Goal: Task Accomplishment & Management: Use online tool/utility

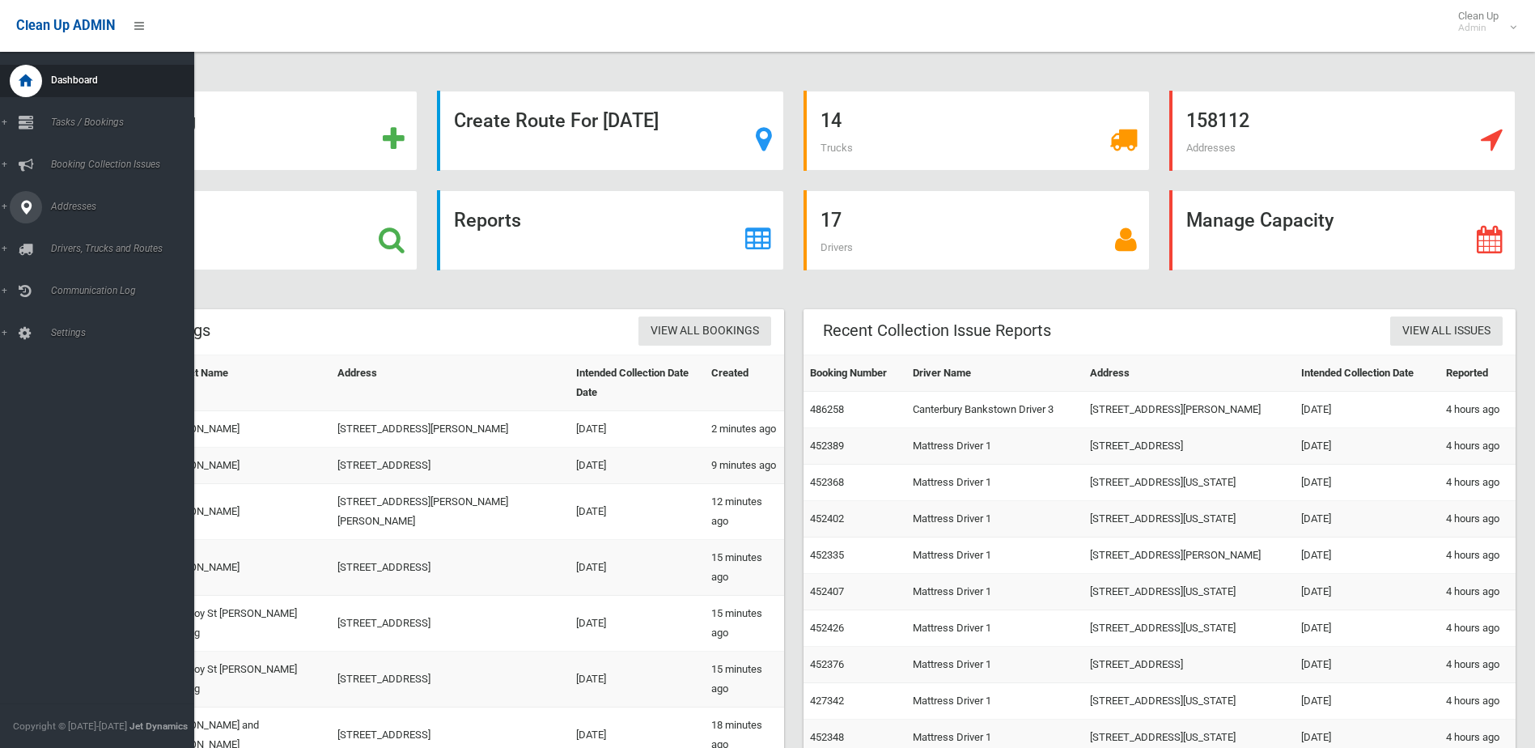
click at [40, 209] on div at bounding box center [26, 207] width 32 height 32
click at [54, 235] on span "All Addresses" at bounding box center [119, 234] width 146 height 11
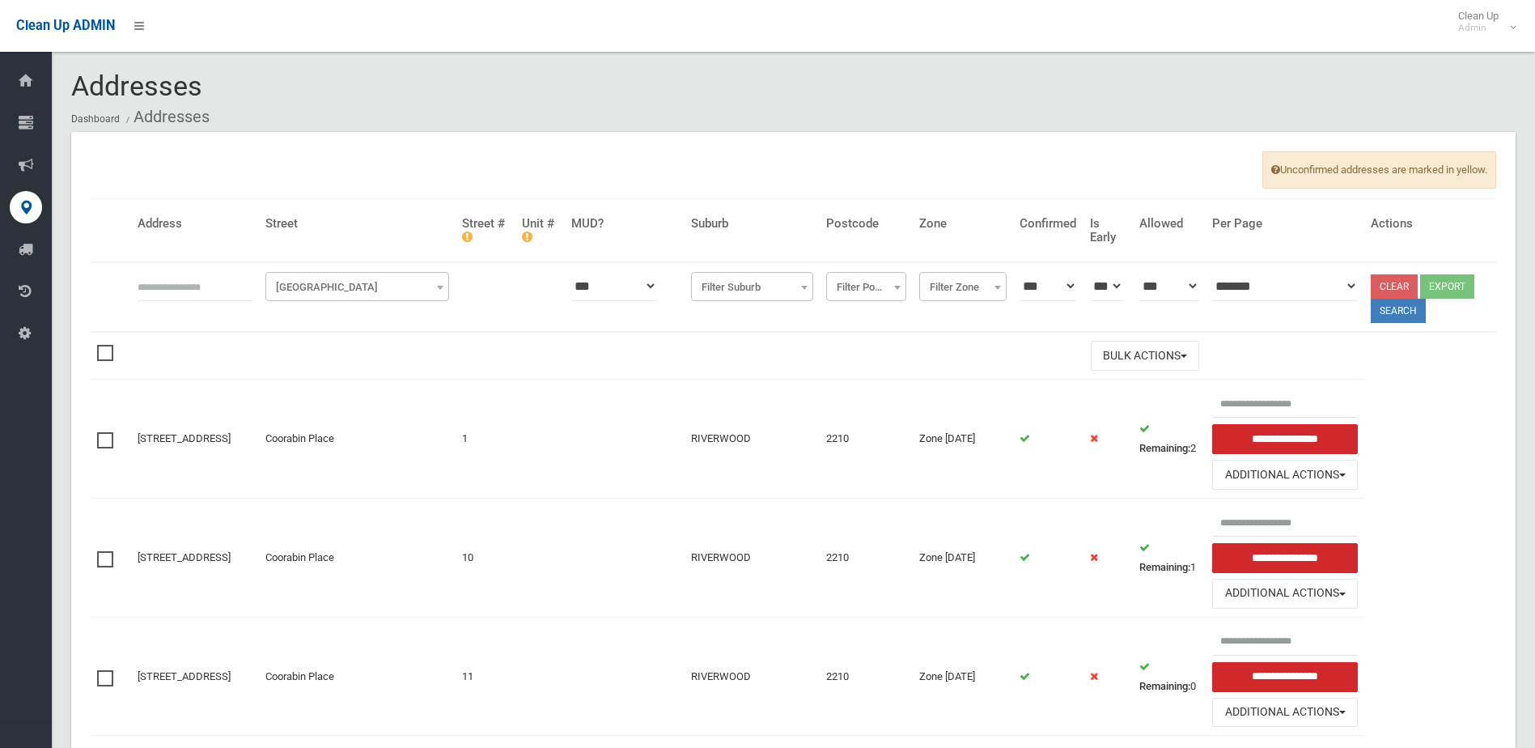
click at [224, 291] on input "text" at bounding box center [195, 286] width 115 height 30
type input "**"
click at [348, 284] on span "Filter Street" at bounding box center [357, 287] width 176 height 23
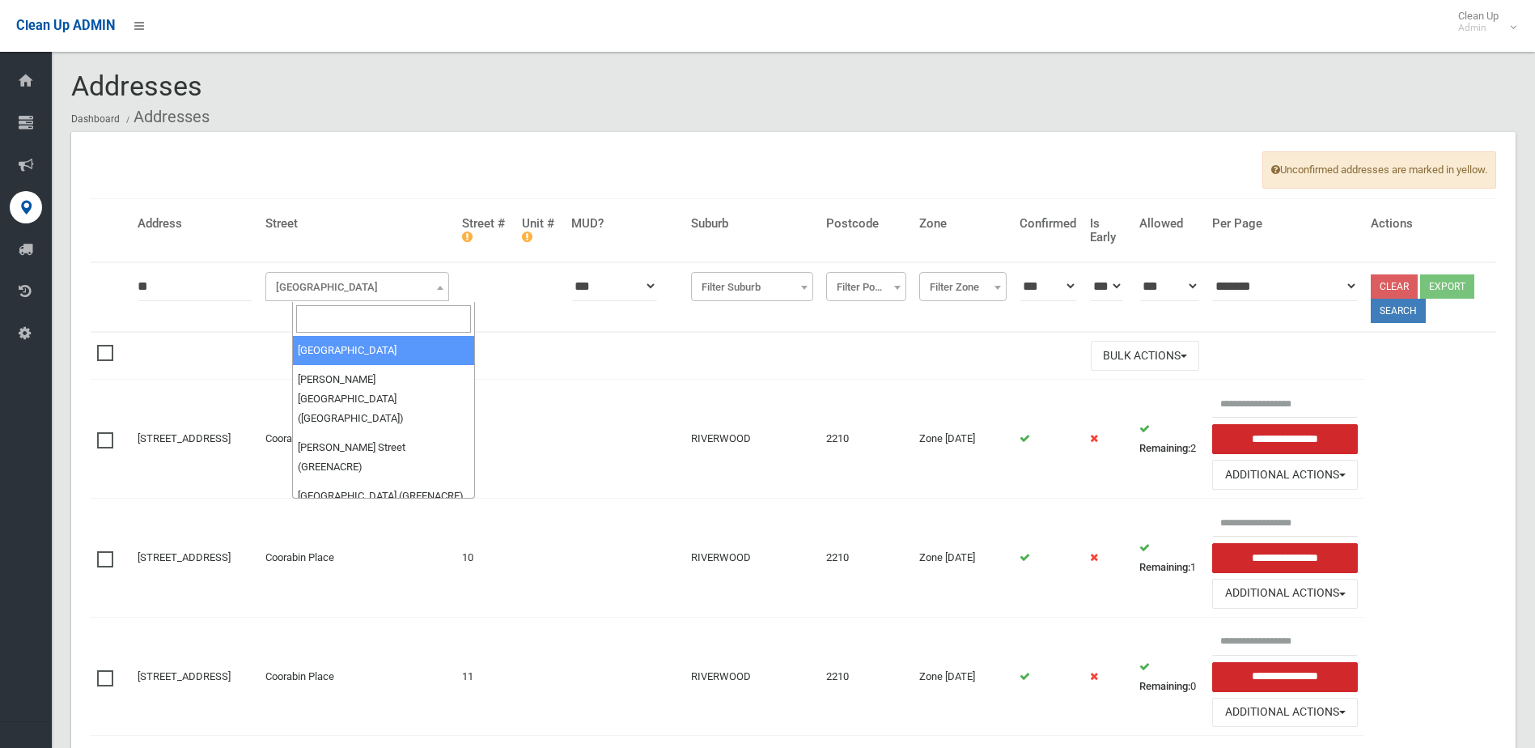
click at [339, 320] on input "search" at bounding box center [384, 319] width 176 height 28
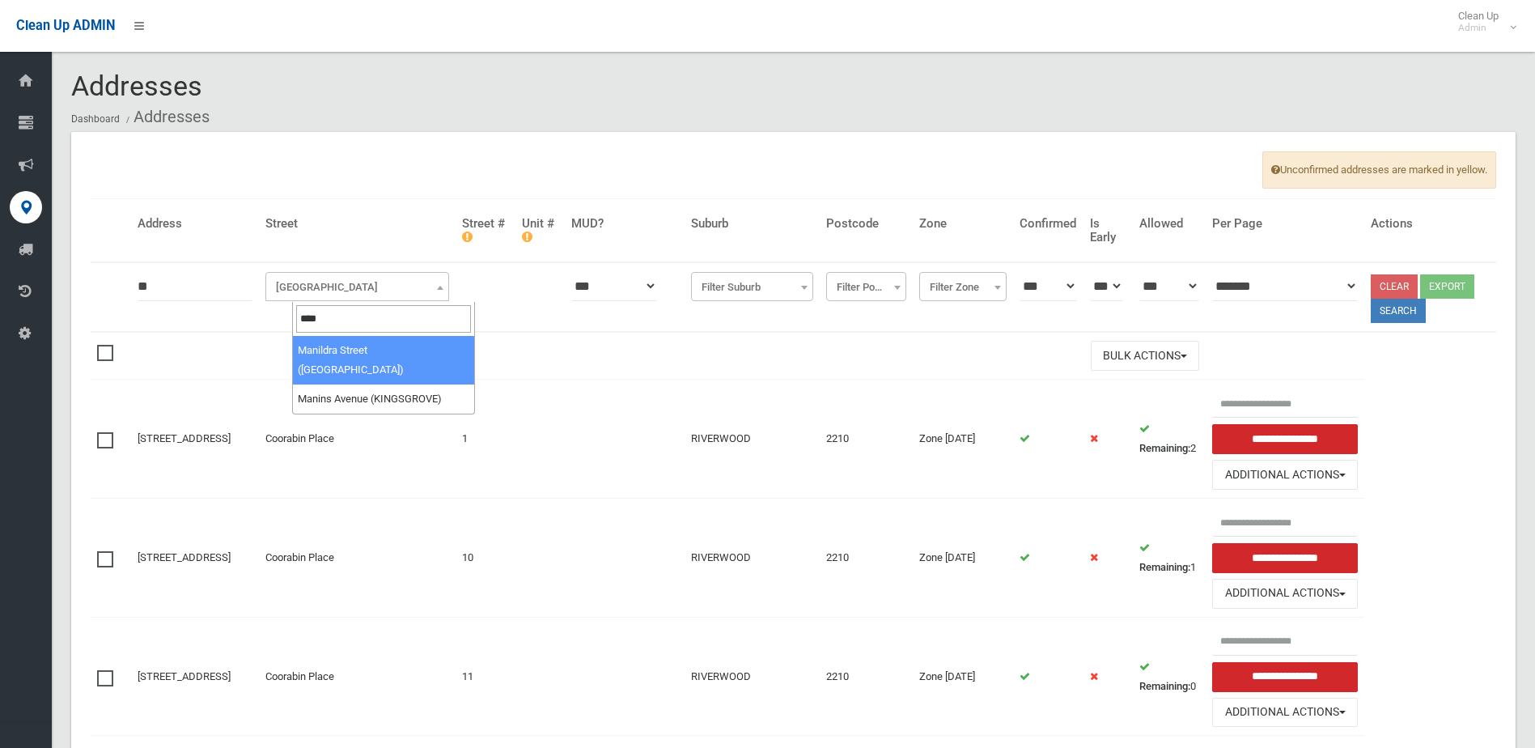
type input "****"
select select "***"
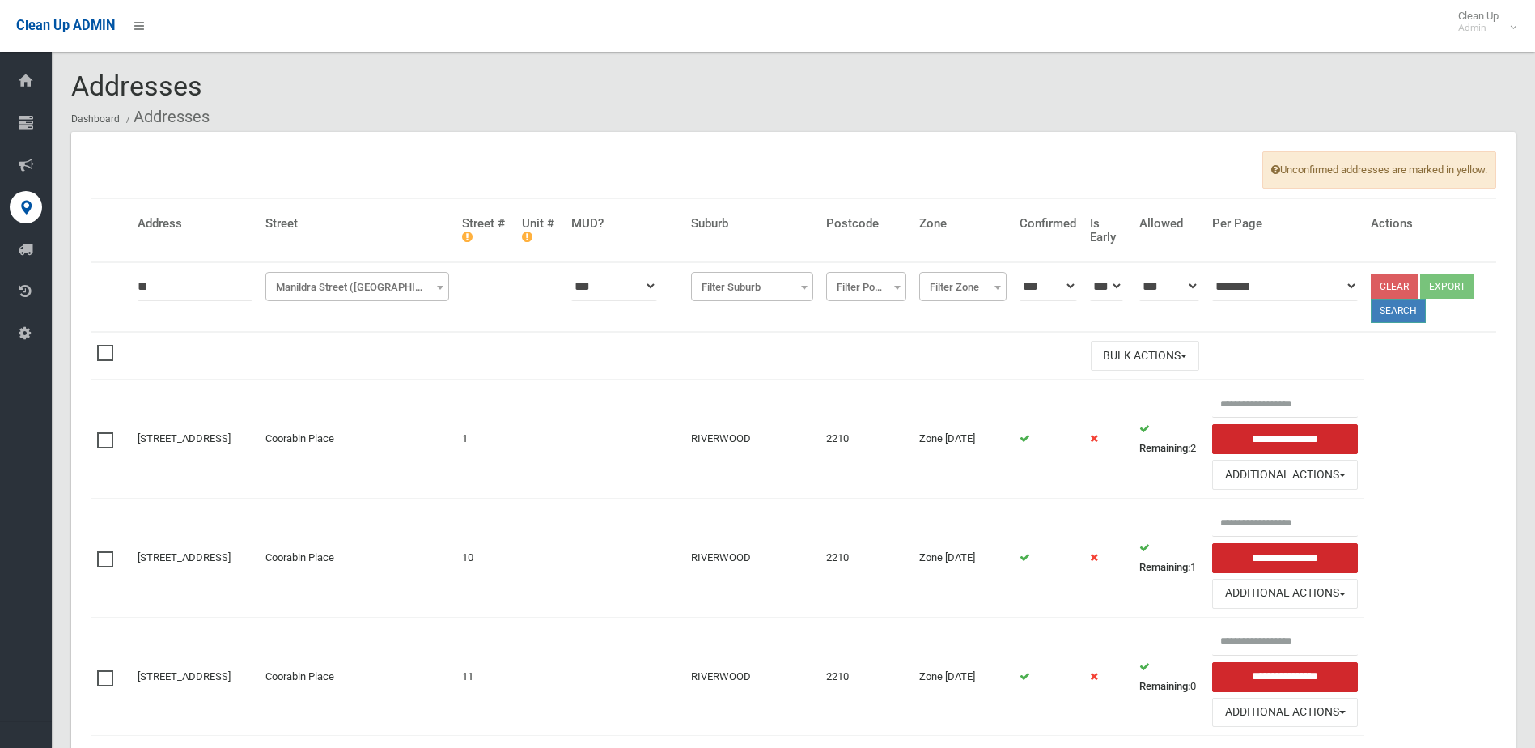
click at [1411, 311] on button "Search" at bounding box center [1398, 311] width 55 height 24
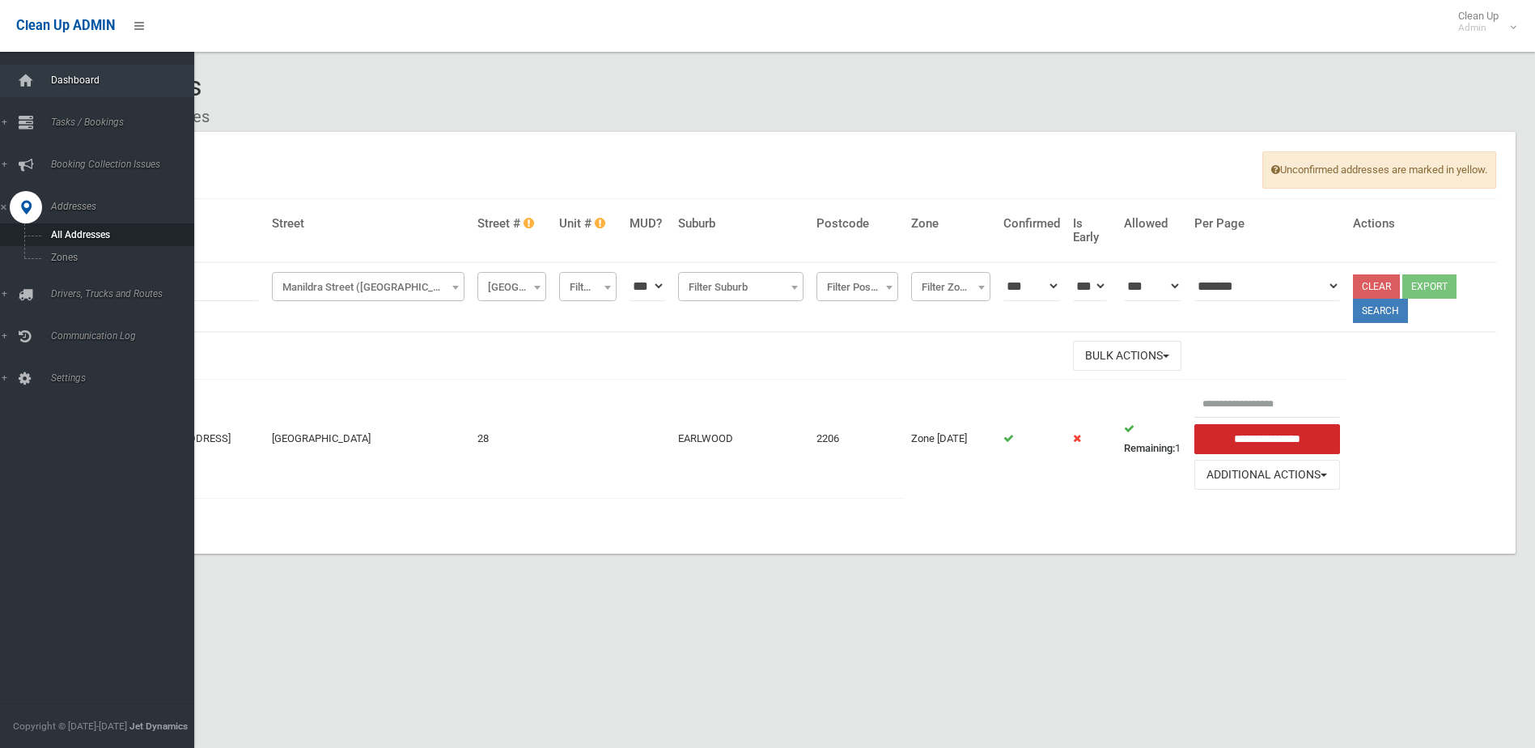
click at [79, 78] on span "Dashboard" at bounding box center [126, 79] width 160 height 11
click at [82, 121] on span "Tasks / Bookings" at bounding box center [126, 122] width 160 height 11
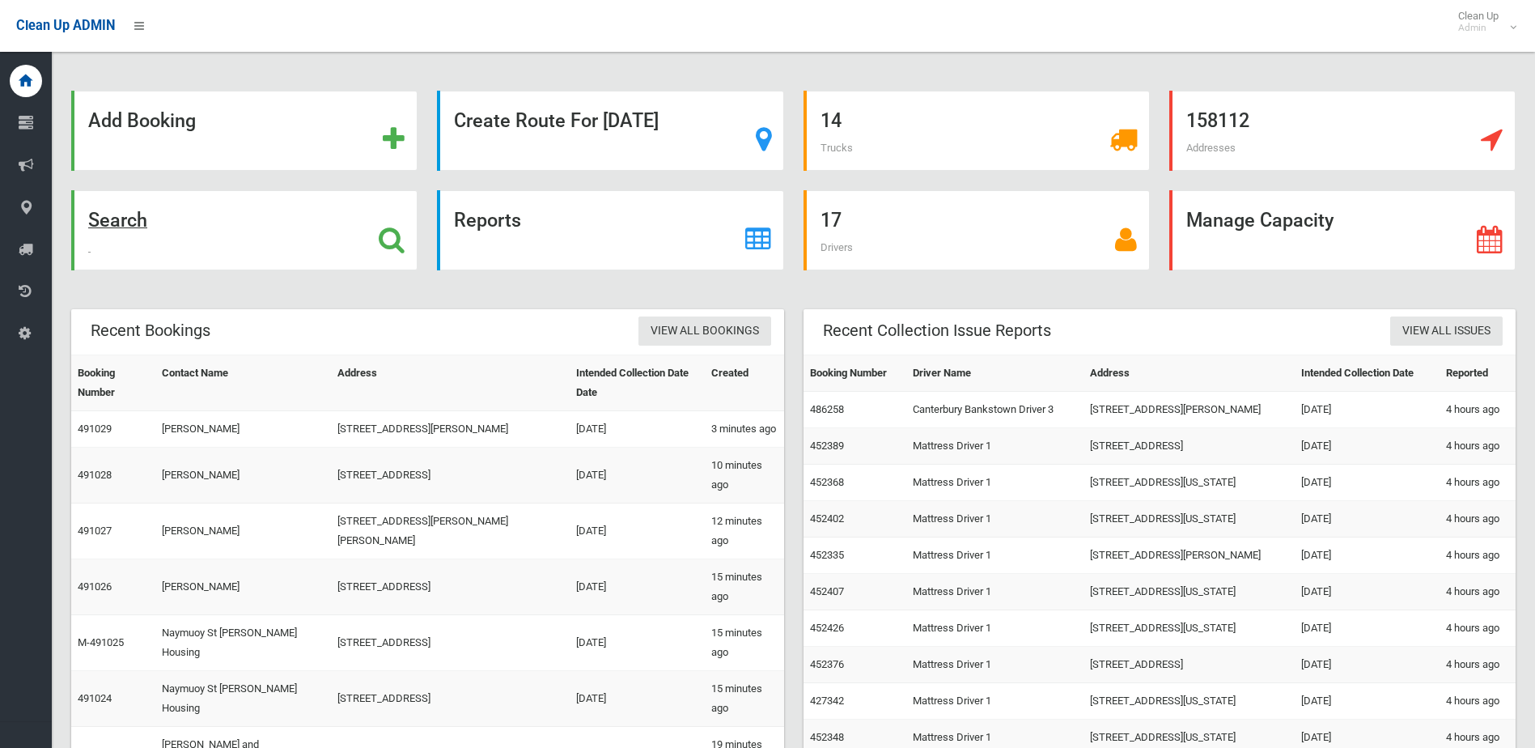
click at [102, 222] on strong "Search" at bounding box center [117, 220] width 59 height 23
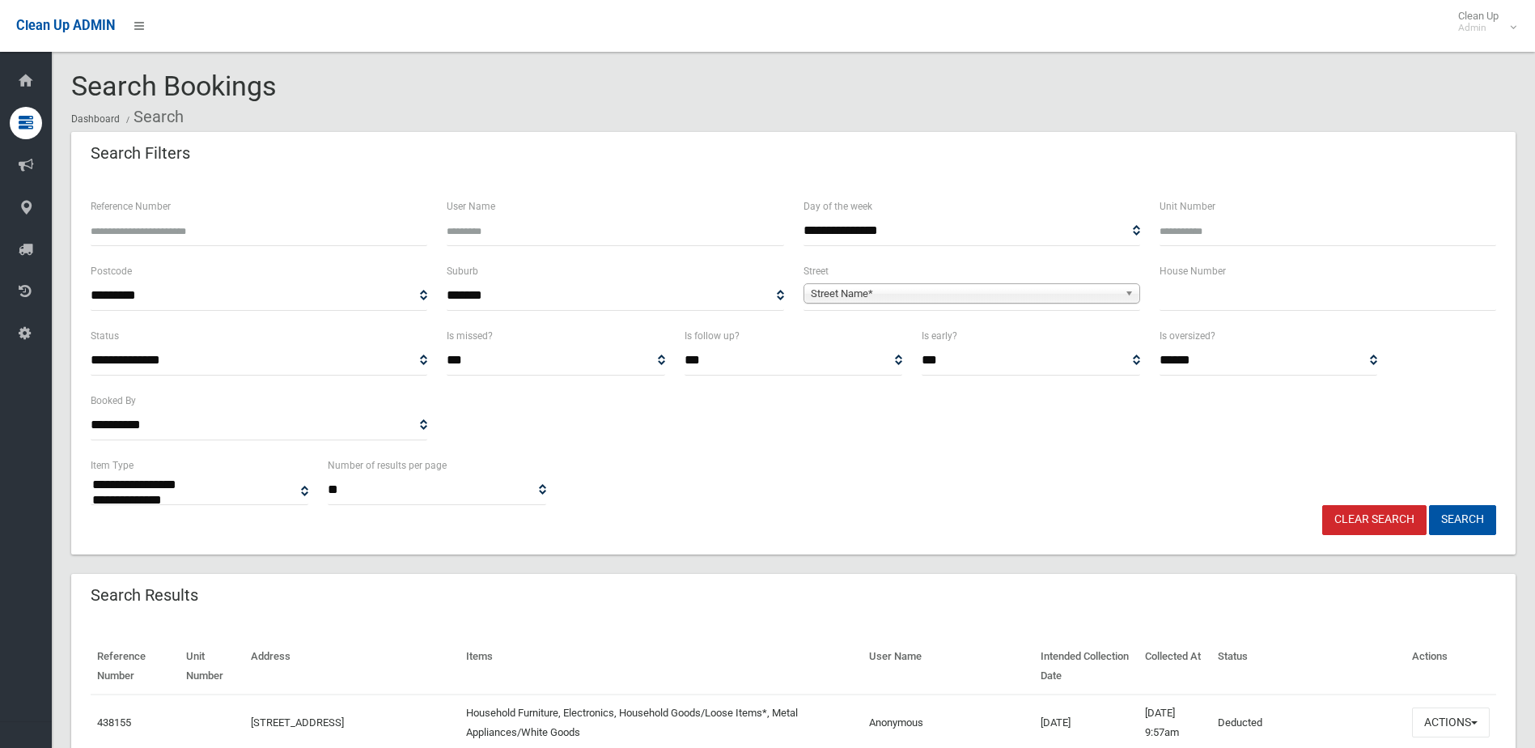
select select
click at [897, 293] on span "Street Name*" at bounding box center [964, 293] width 307 height 19
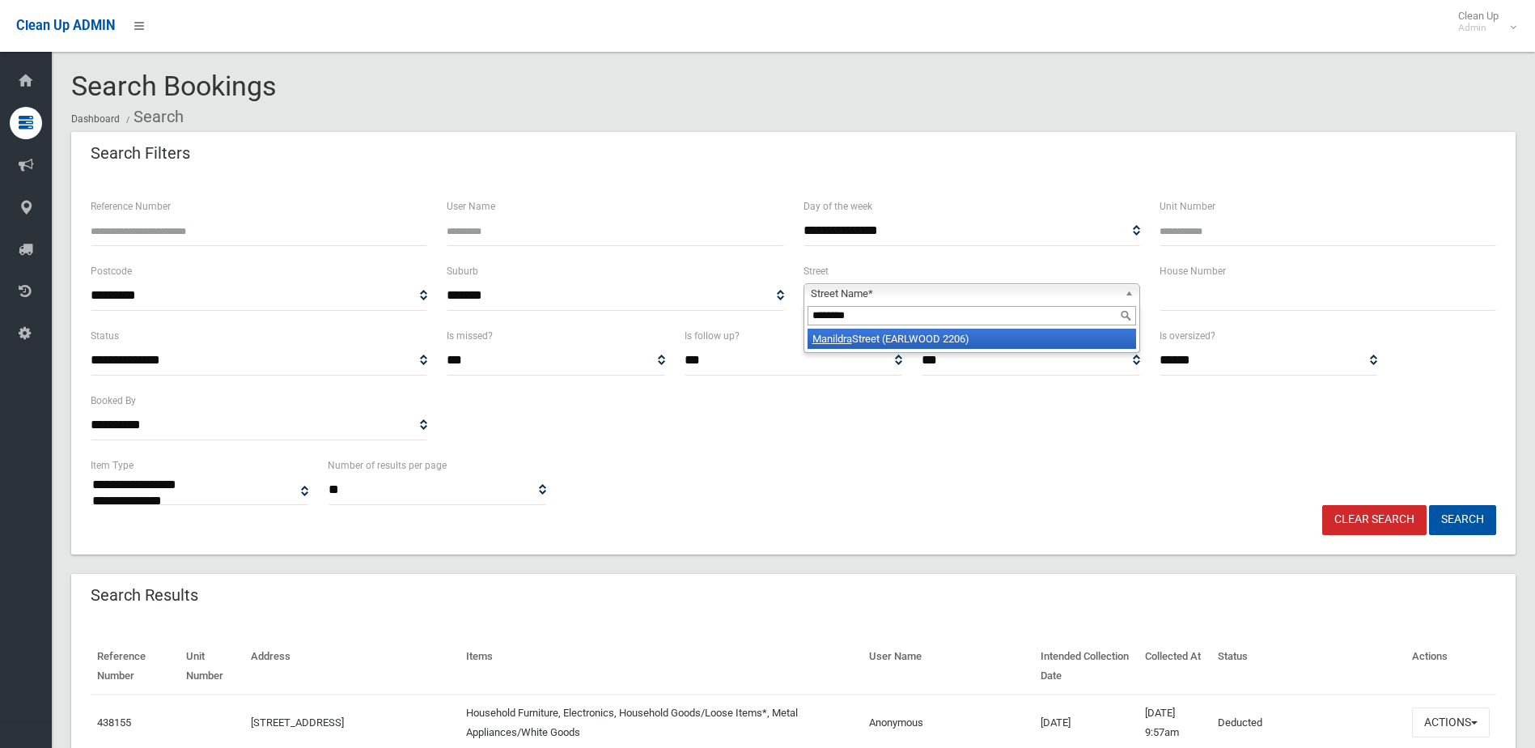
type input "********"
click at [885, 344] on li "Manildra Street (EARLWOOD 2206)" at bounding box center [971, 338] width 328 height 20
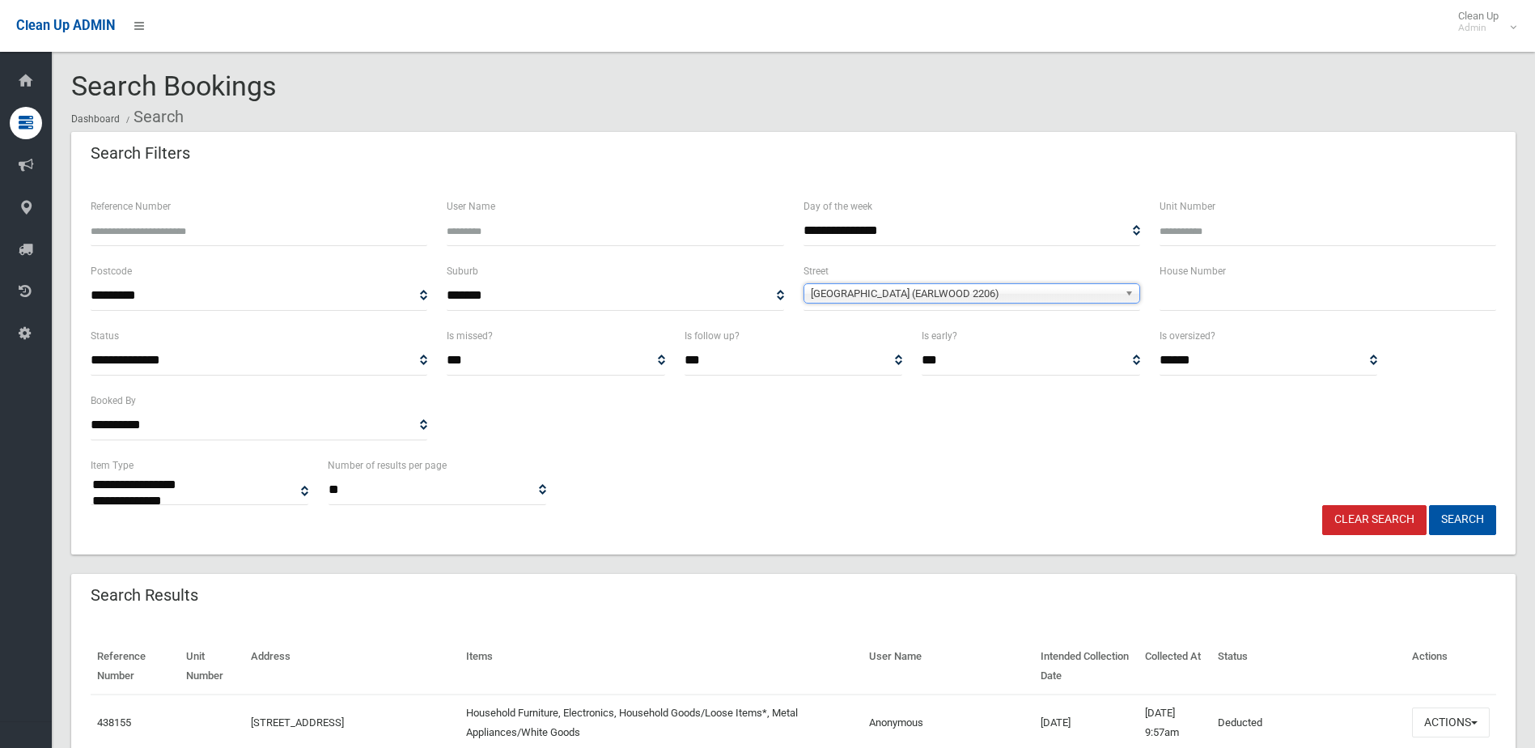
click at [1276, 295] on input "text" at bounding box center [1327, 296] width 337 height 30
type input "**"
click at [1468, 524] on button "Search" at bounding box center [1462, 520] width 67 height 30
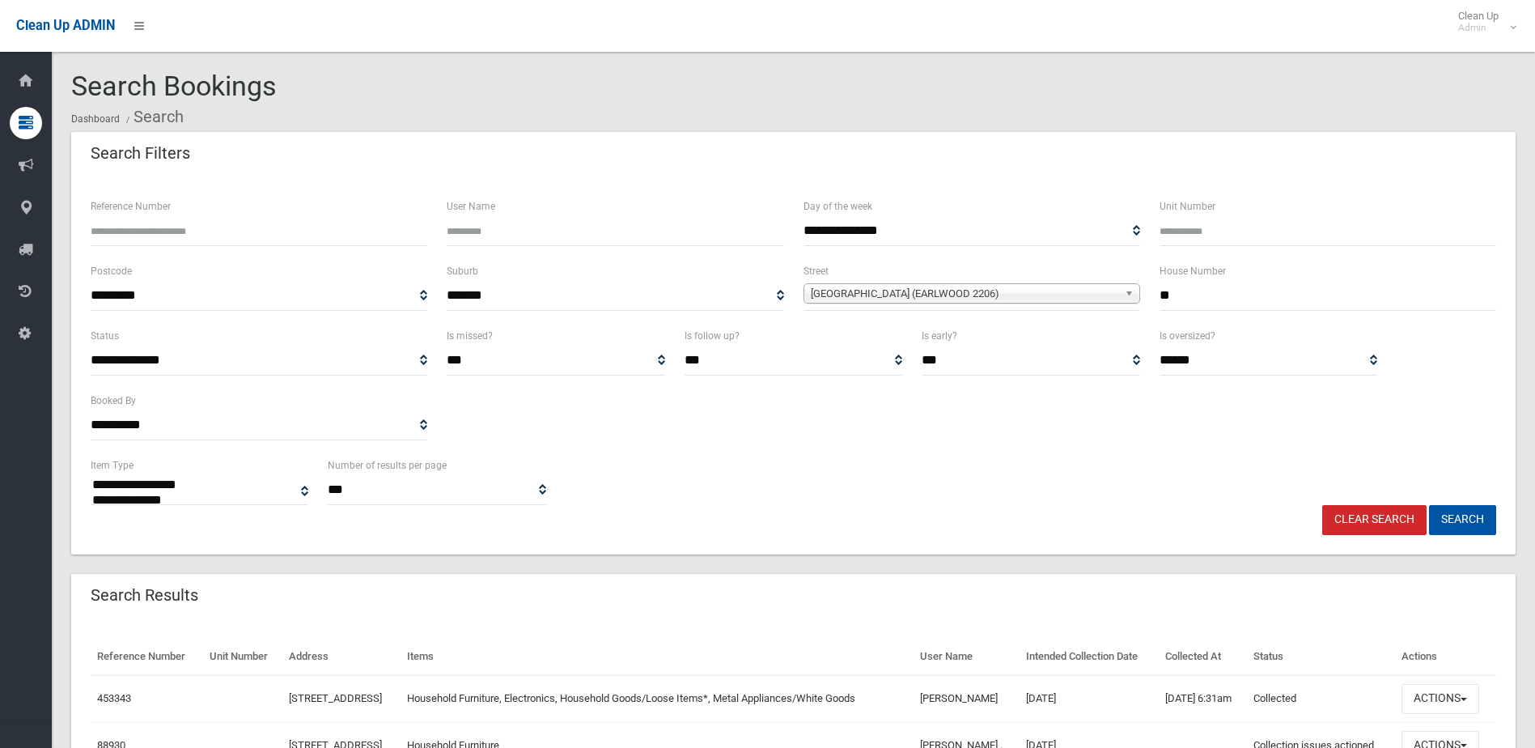
select select
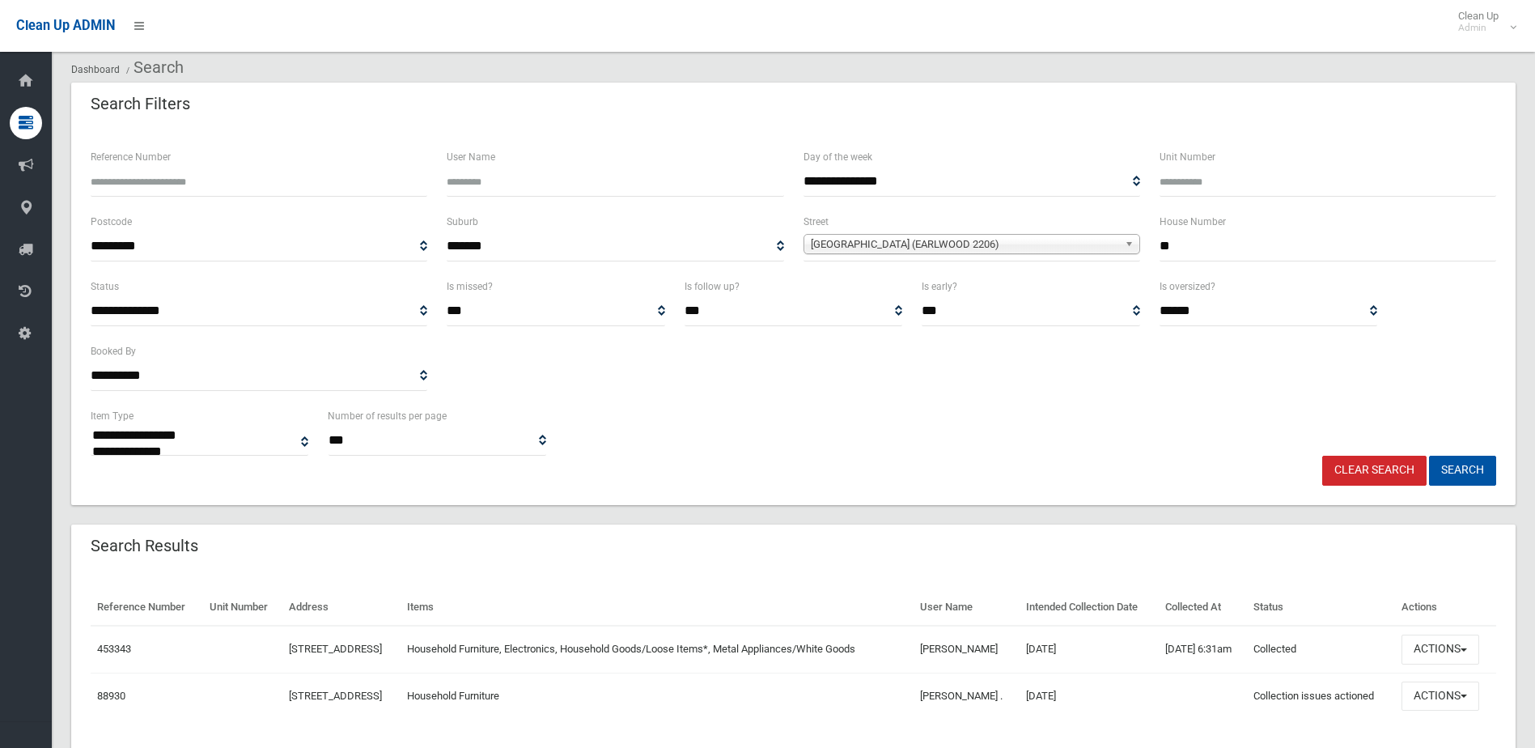
scroll to position [136, 0]
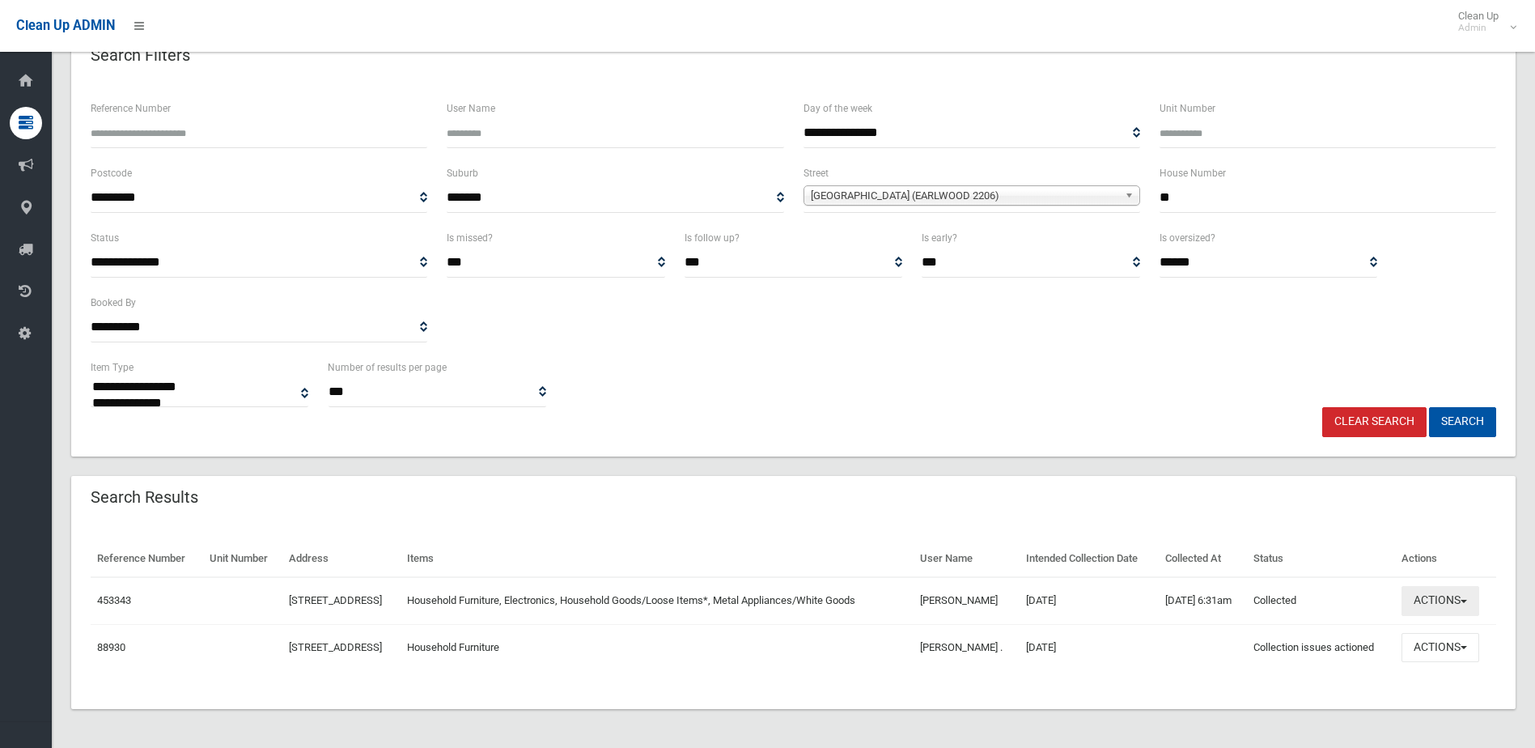
click at [1453, 586] on button "Actions" at bounding box center [1440, 601] width 78 height 30
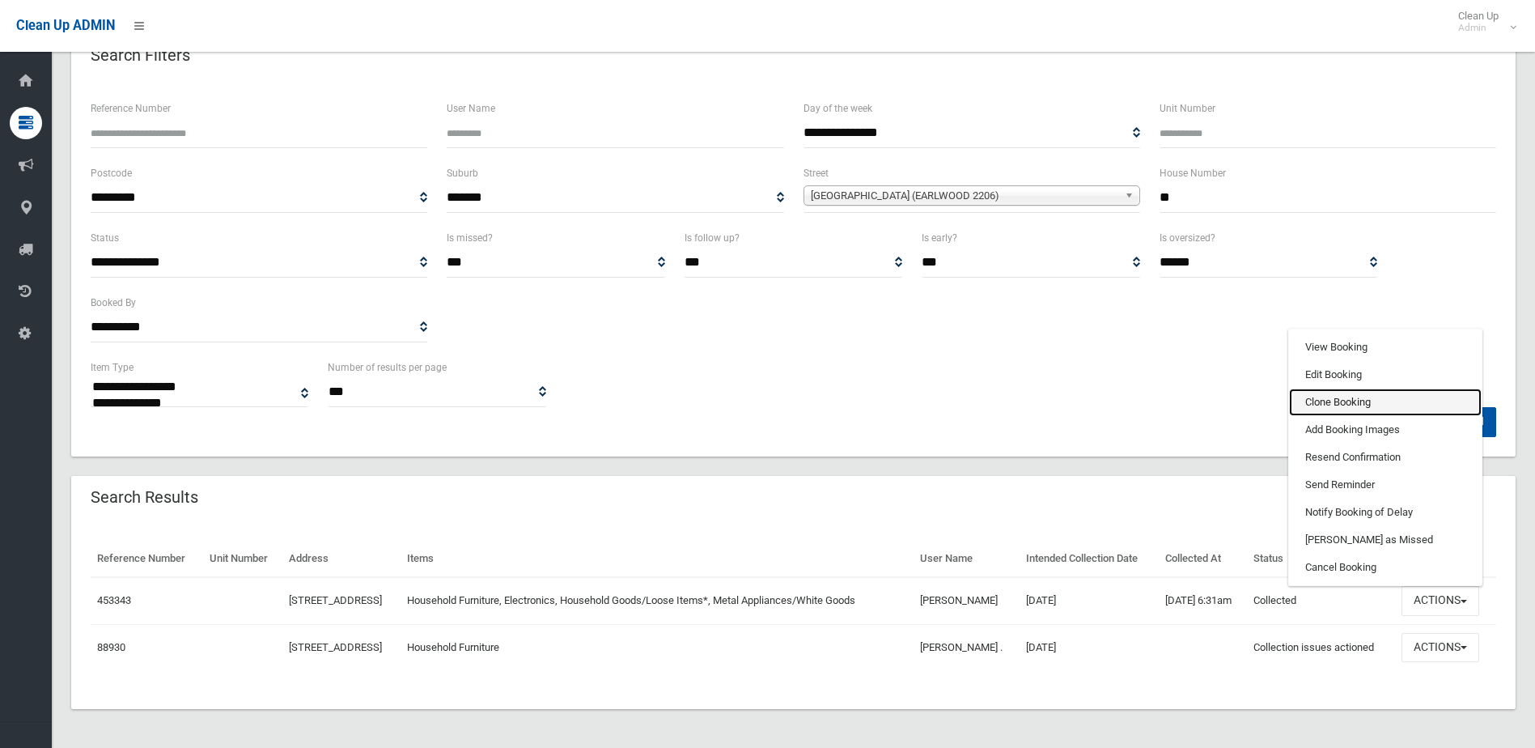
click at [1349, 388] on link "Clone Booking" at bounding box center [1385, 402] width 193 height 28
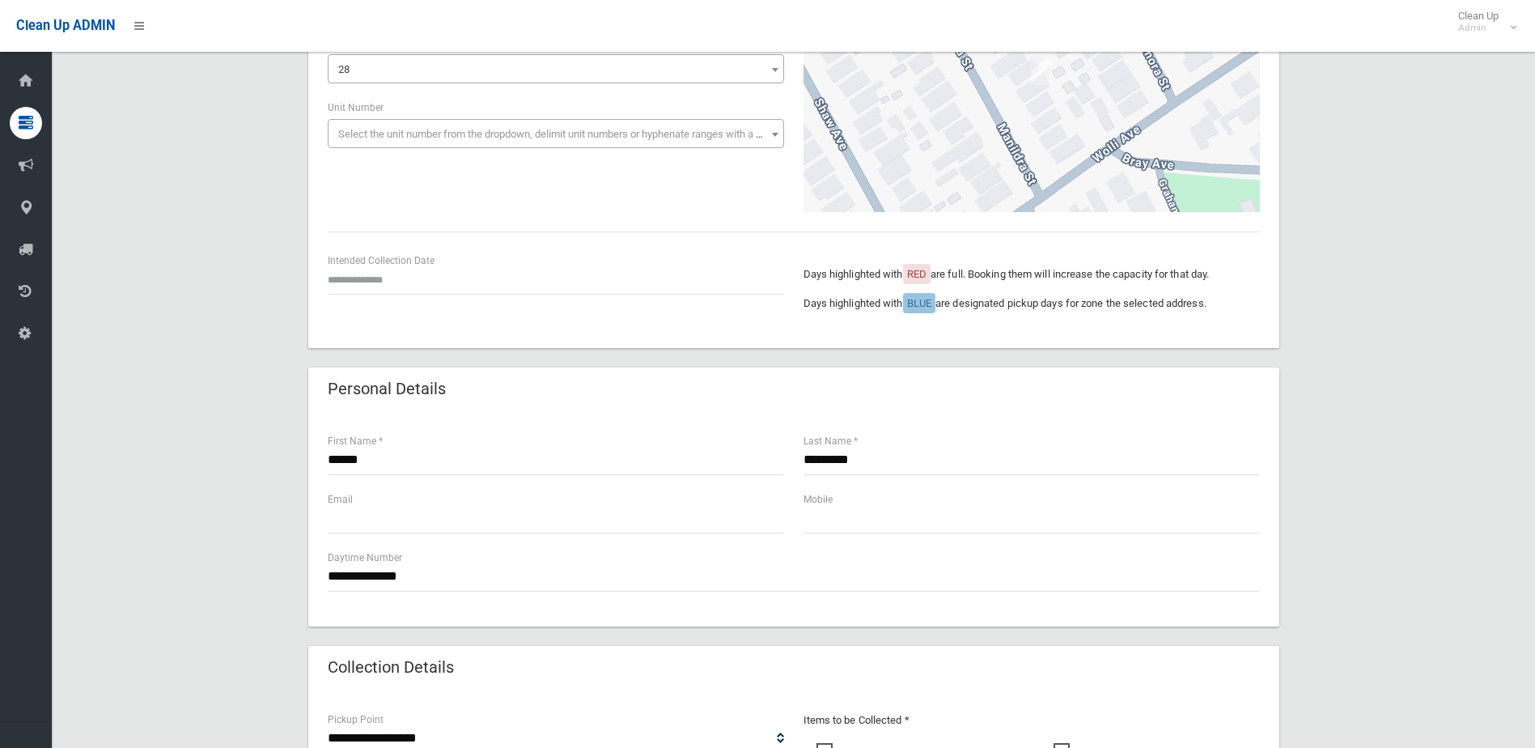
scroll to position [243, 0]
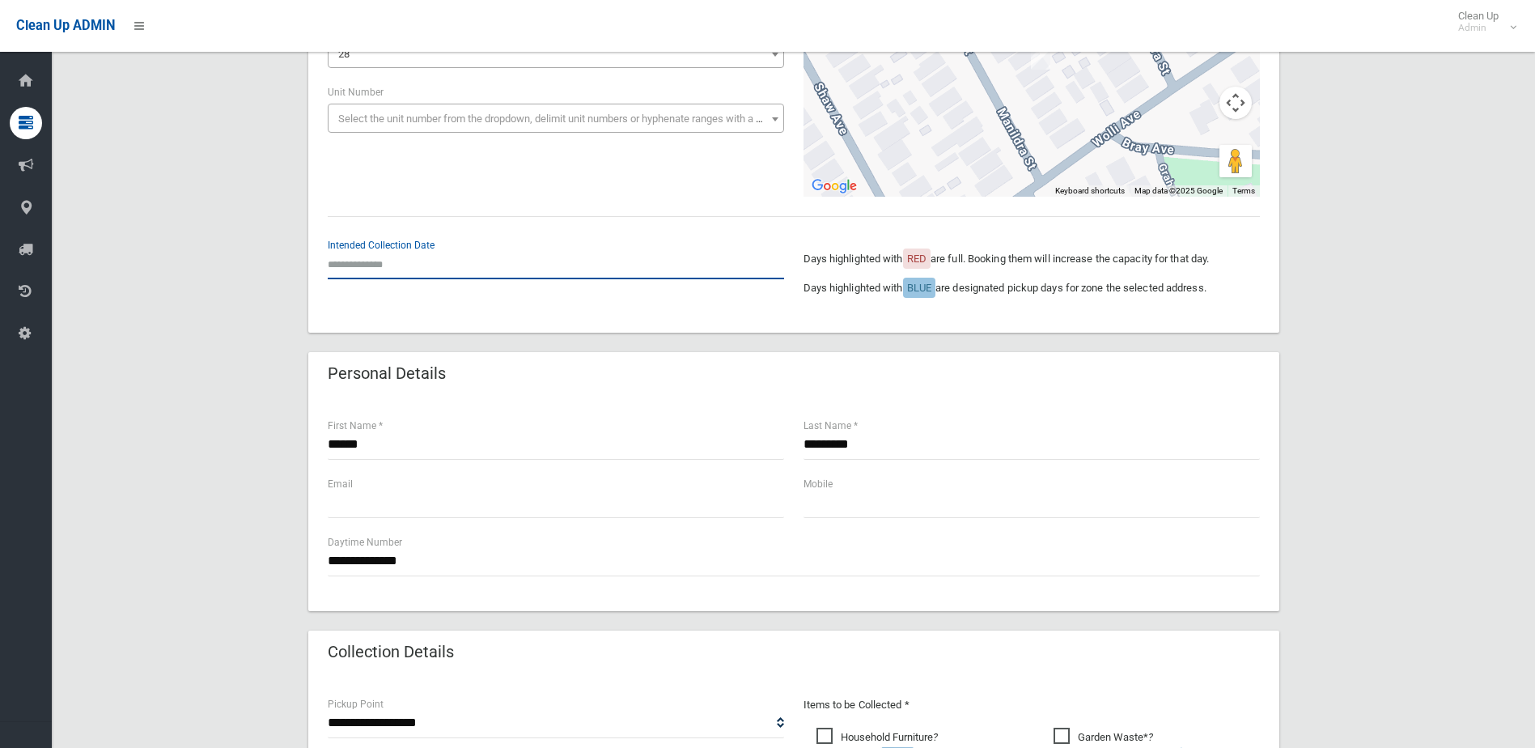
click at [395, 260] on input "text" at bounding box center [556, 264] width 456 height 30
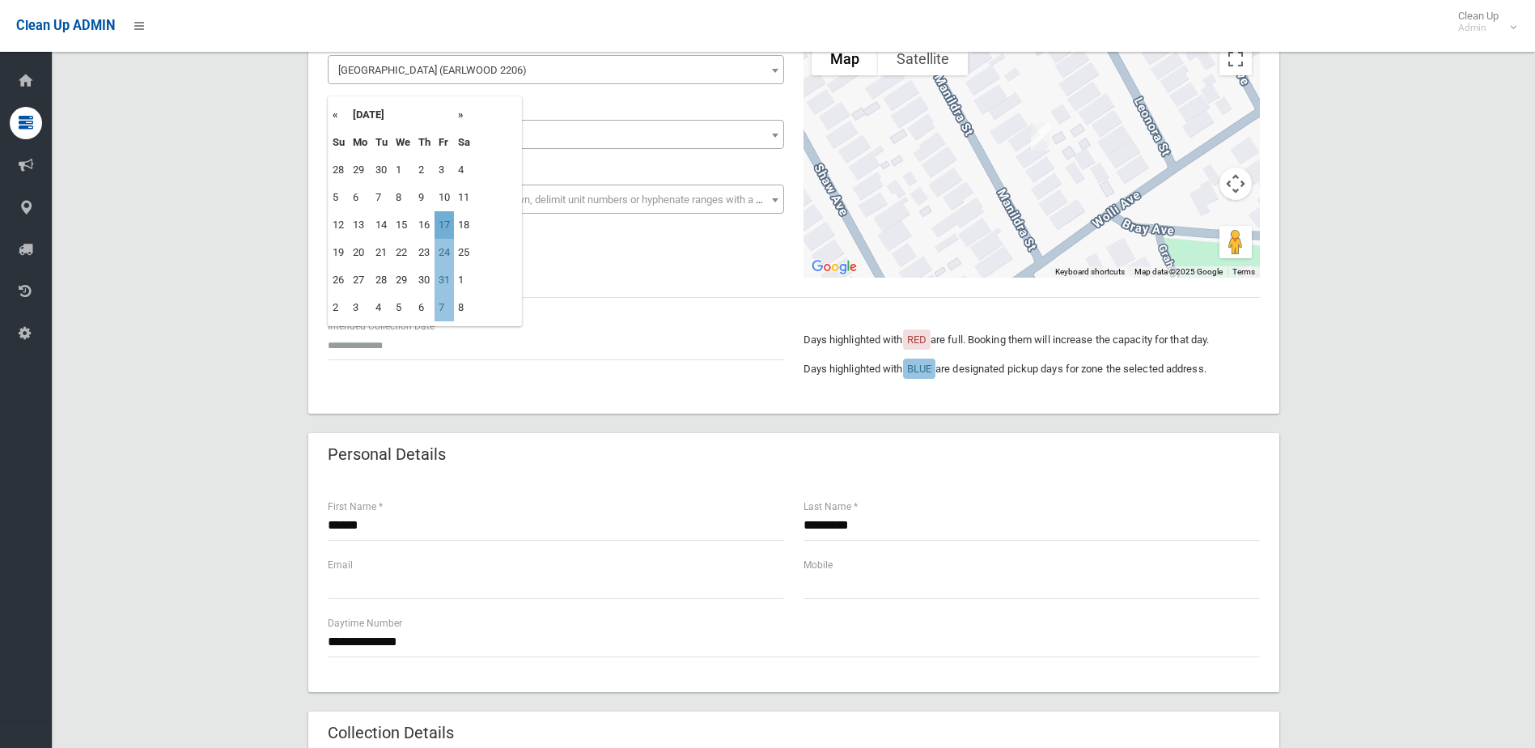
click at [450, 223] on td "17" at bounding box center [443, 225] width 19 height 28
type input "**********"
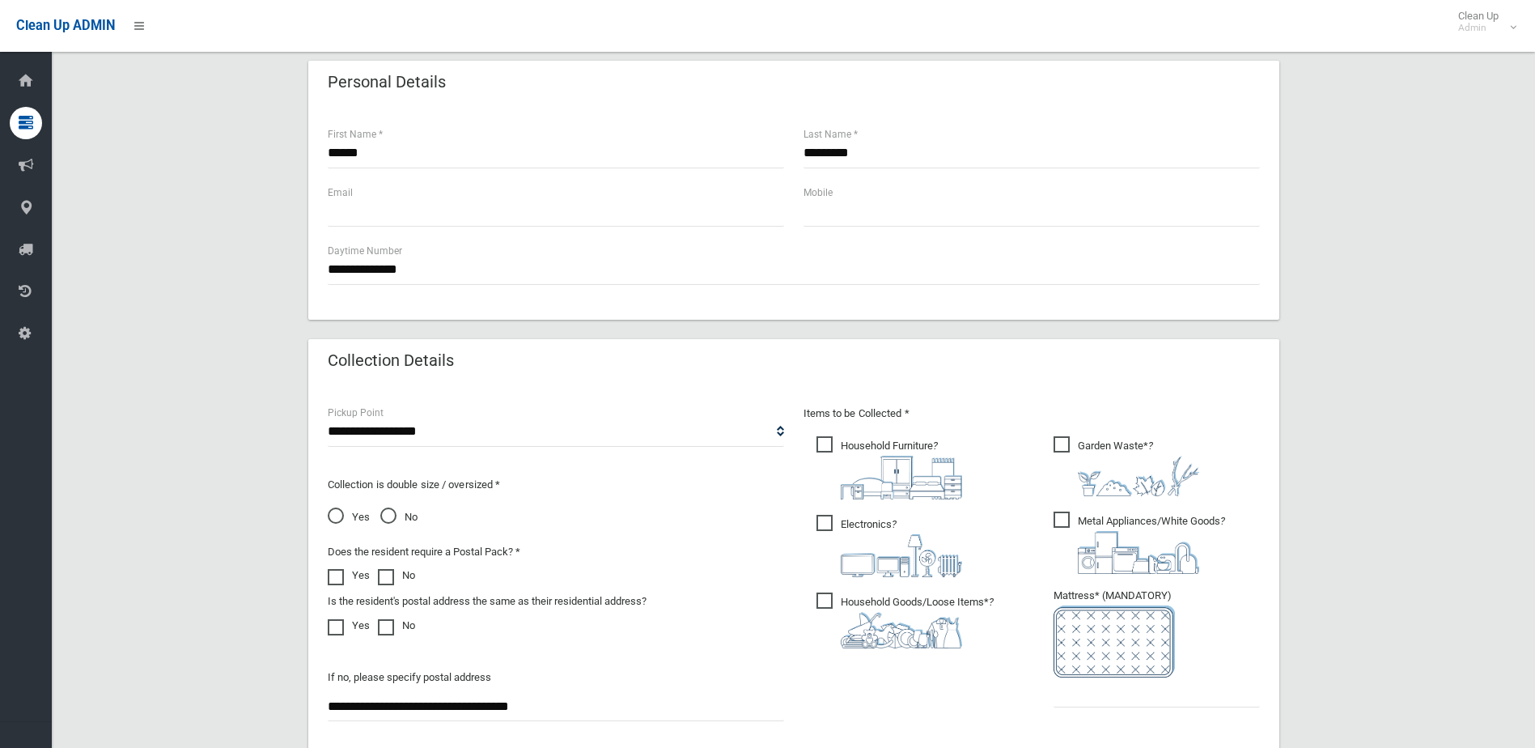
scroll to position [728, 0]
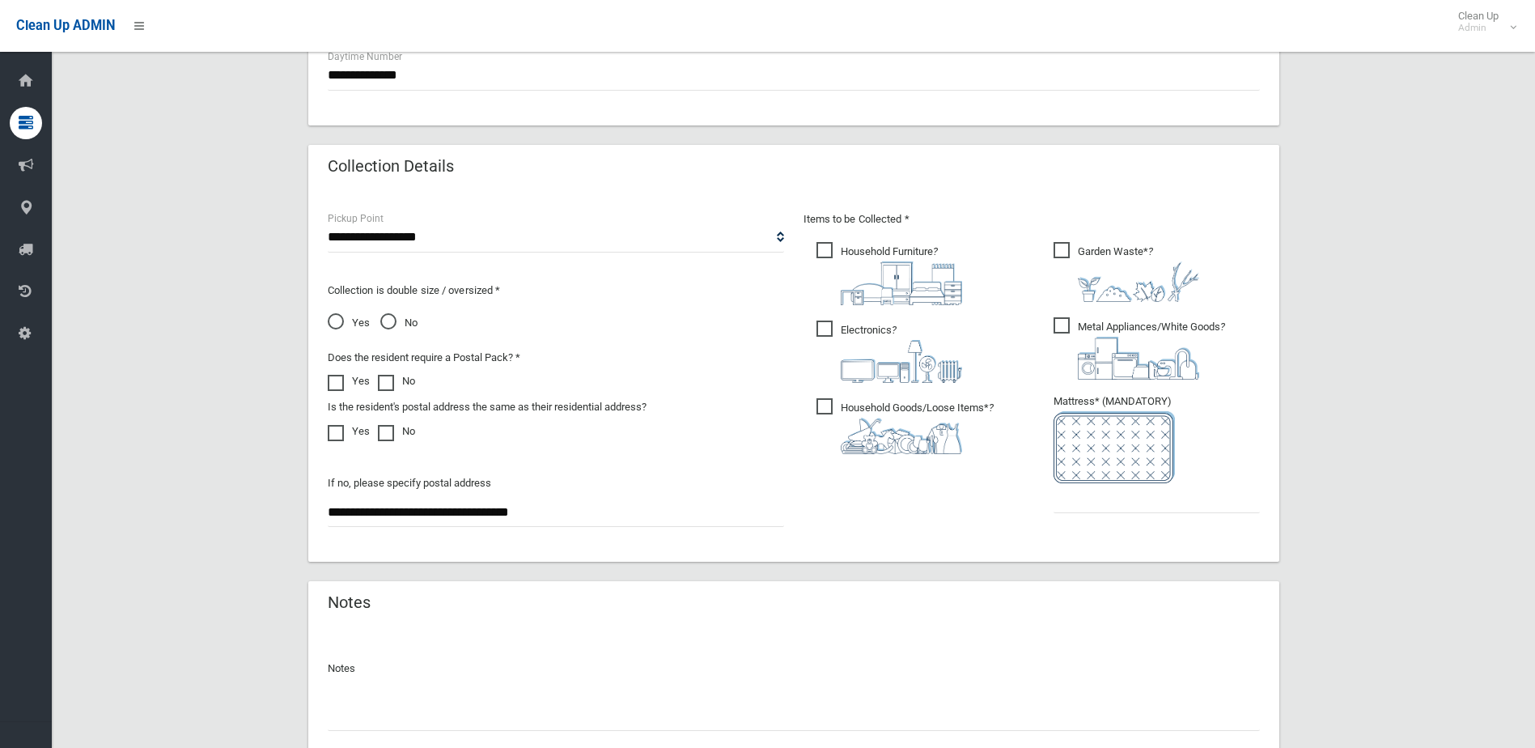
click at [1062, 324] on span "Metal Appliances/White Goods ?" at bounding box center [1139, 348] width 172 height 62
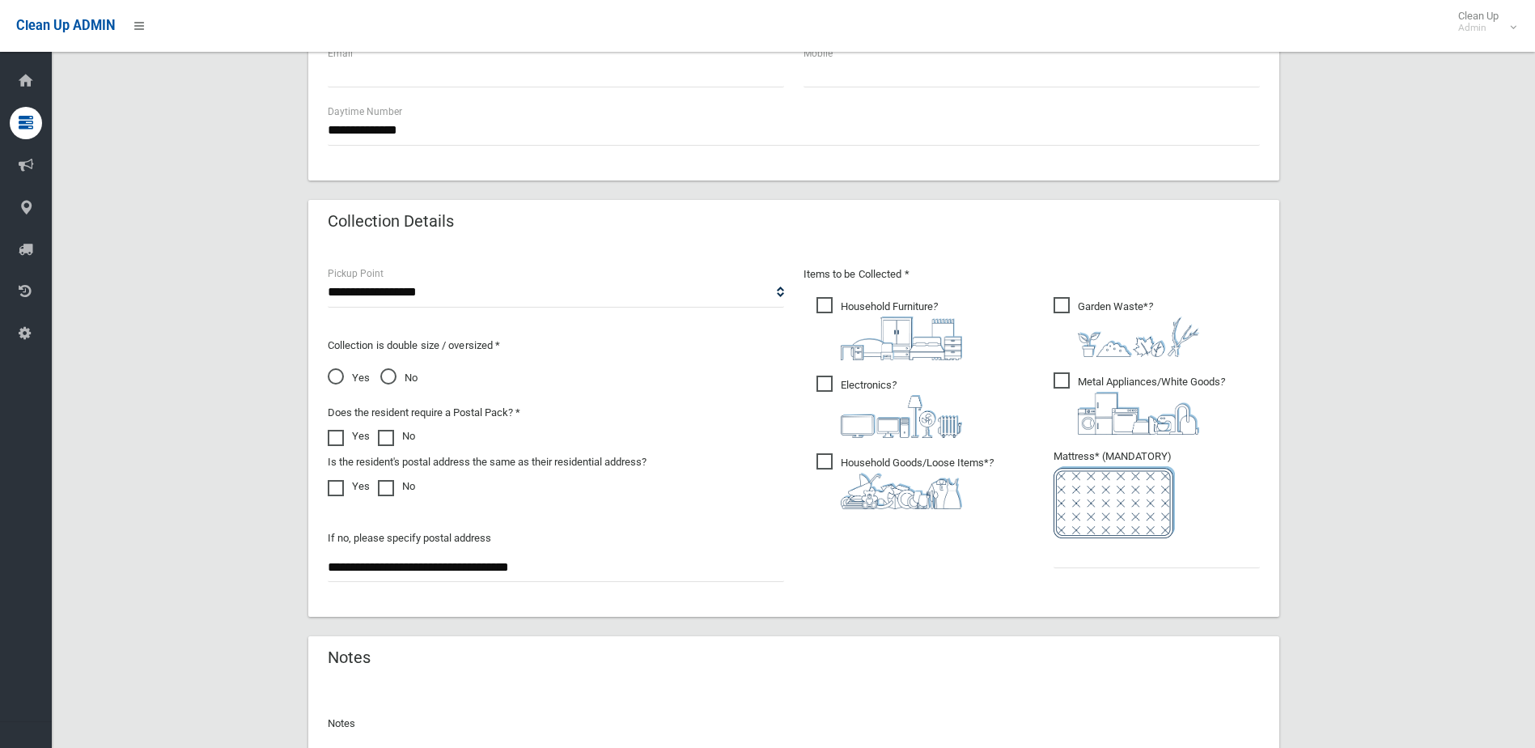
scroll to position [854, 0]
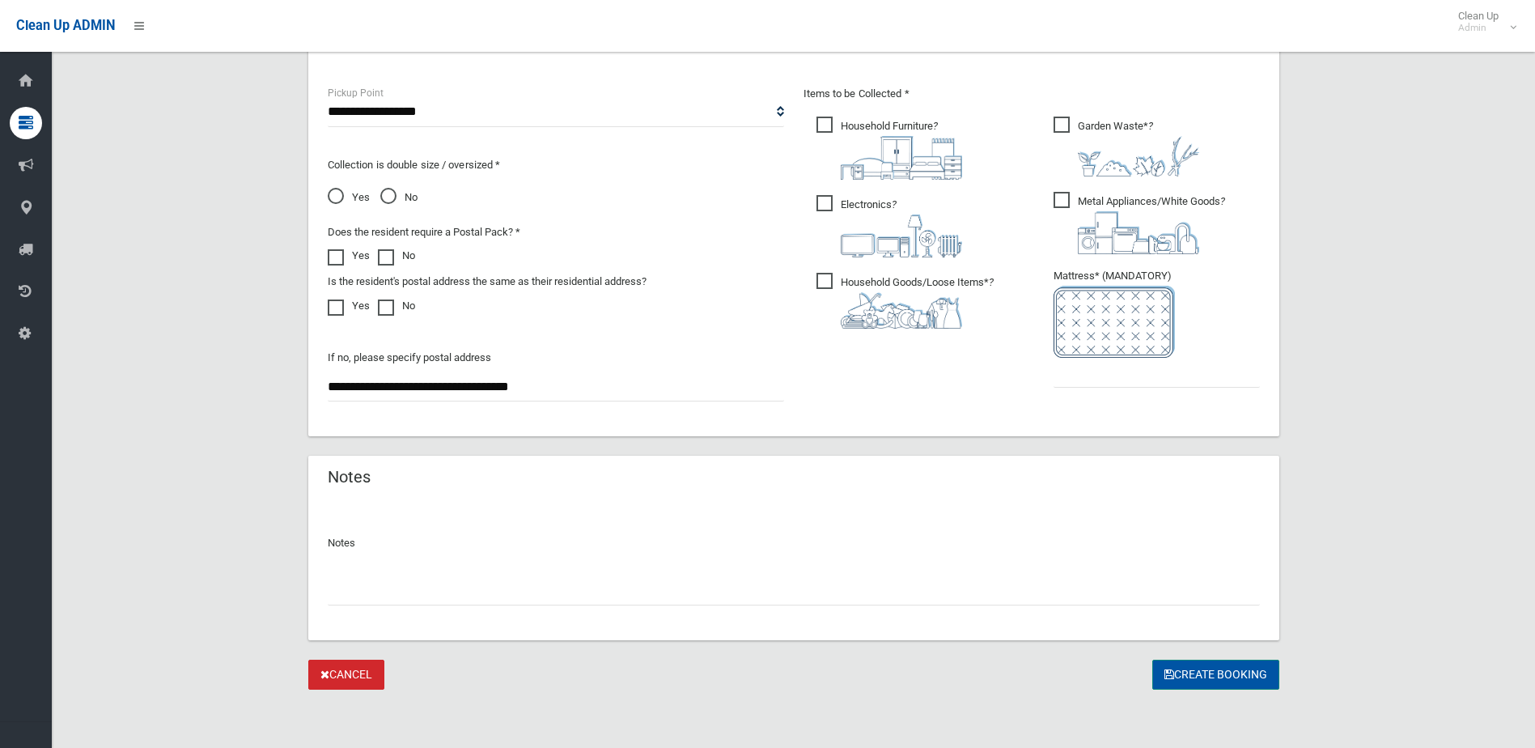
click at [1193, 666] on button "Create Booking" at bounding box center [1215, 674] width 127 height 30
type input "*"
click at [1208, 664] on button "Create Booking" at bounding box center [1215, 674] width 127 height 30
